Goal: Task Accomplishment & Management: Use online tool/utility

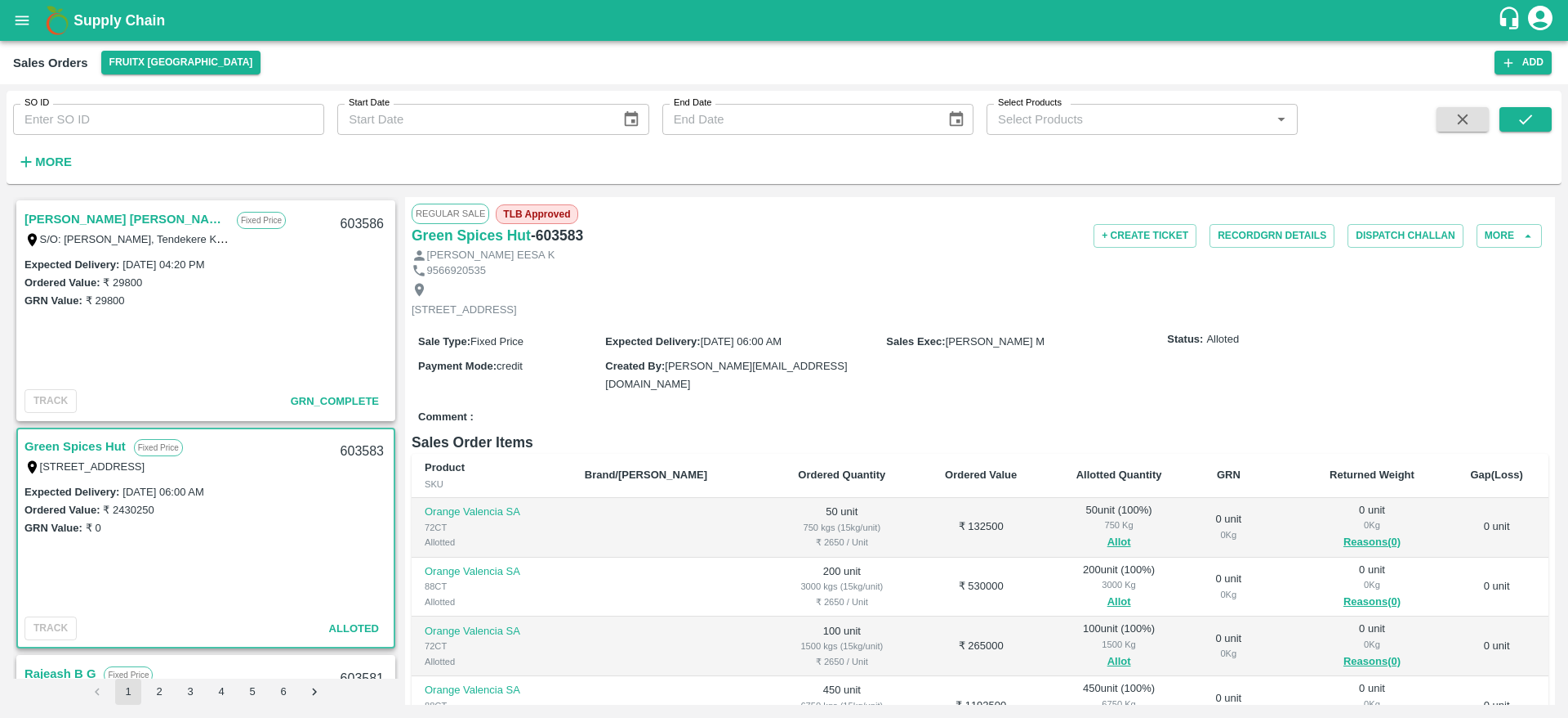
scroll to position [87, 0]
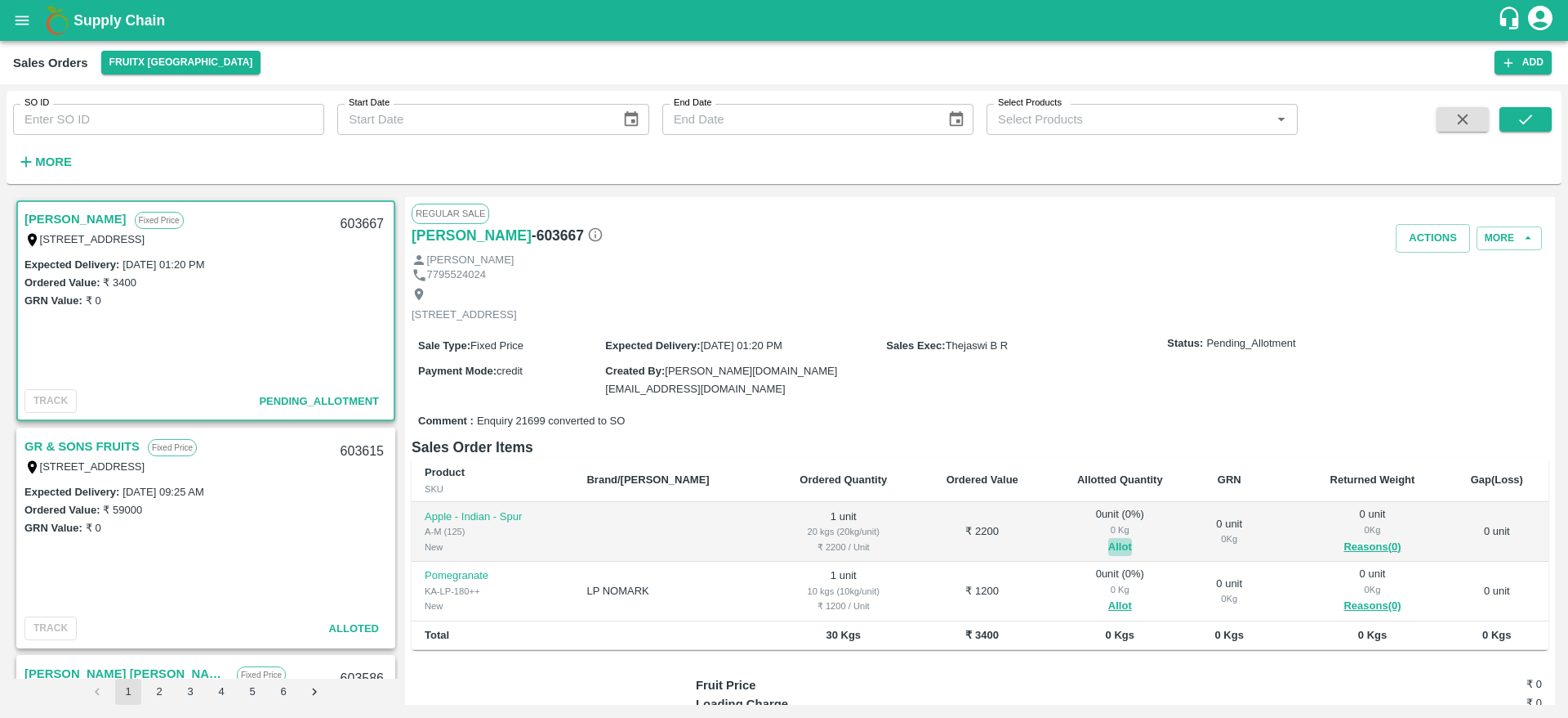
click at [1109, 543] on button "Allot" at bounding box center [1120, 548] width 24 height 19
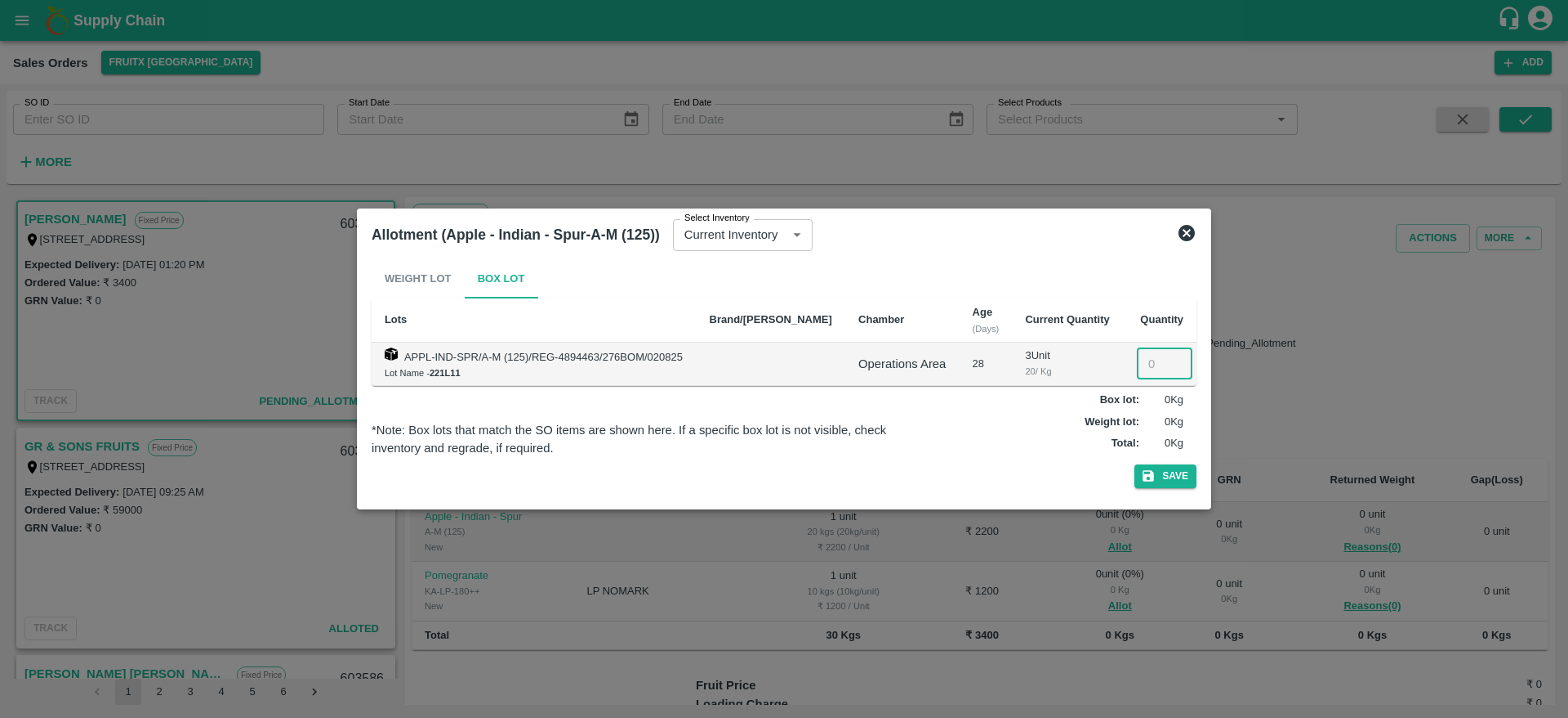
click at [1145, 368] on input "number" at bounding box center [1164, 364] width 55 height 31
type input "1"
click at [1135, 464] on button "Save" at bounding box center [1165, 476] width 62 height 24
click at [1186, 232] on icon at bounding box center [1186, 233] width 19 height 19
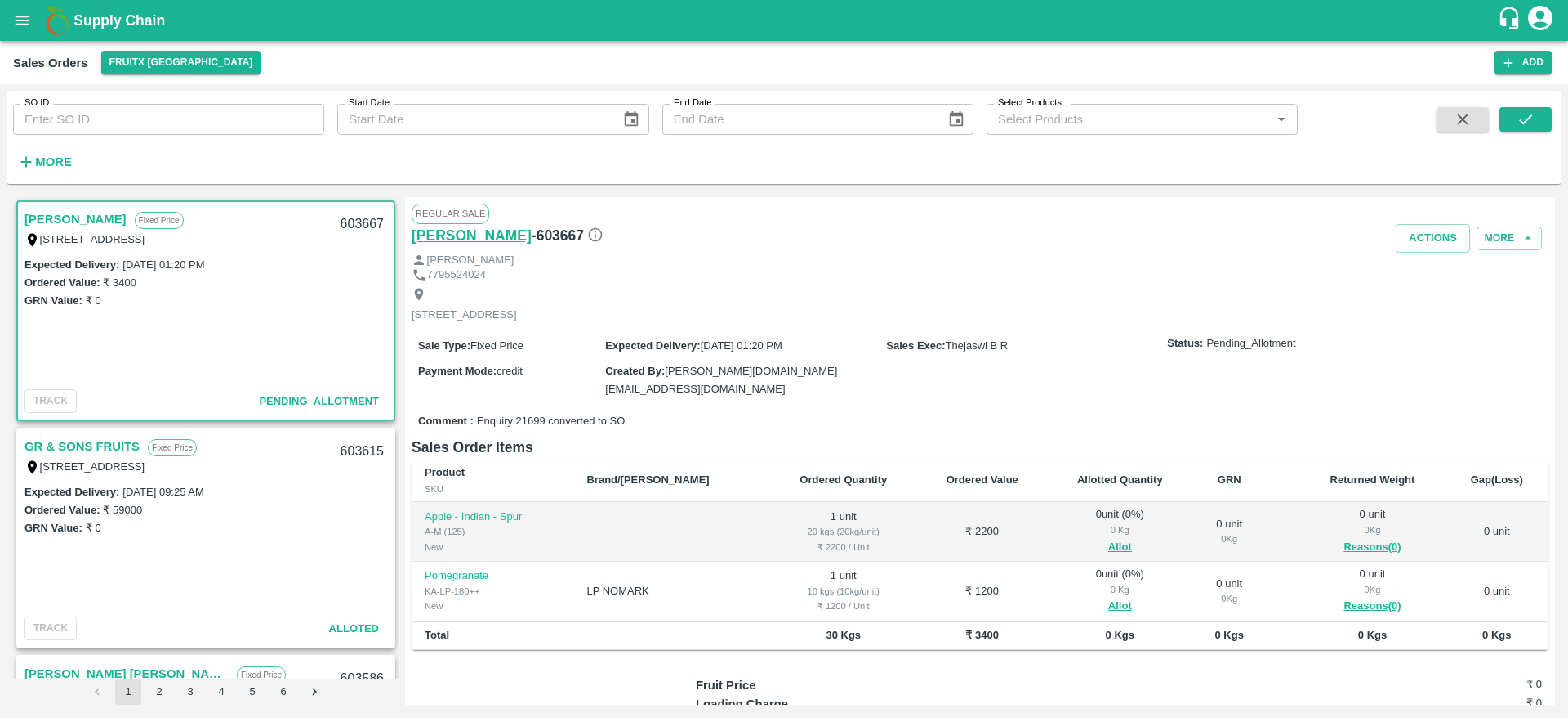
click at [453, 232] on h6 "Shivagami" at bounding box center [472, 236] width 121 height 23
